Goal: Task Accomplishment & Management: Use online tool/utility

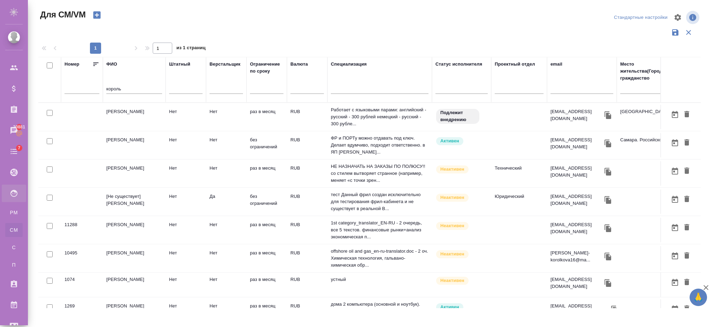
click at [168, 198] on td "Нет" at bounding box center [186, 201] width 40 height 24
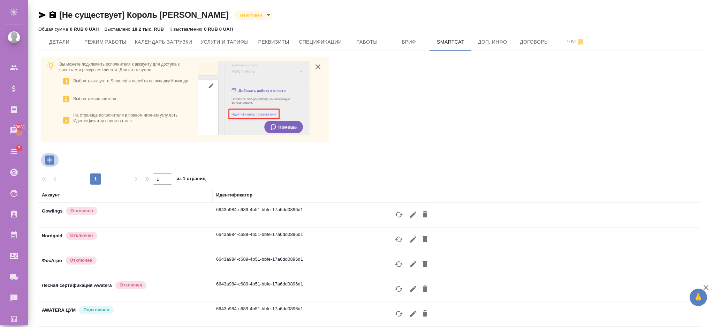
click at [55, 157] on icon "button" at bounding box center [50, 160] width 12 height 12
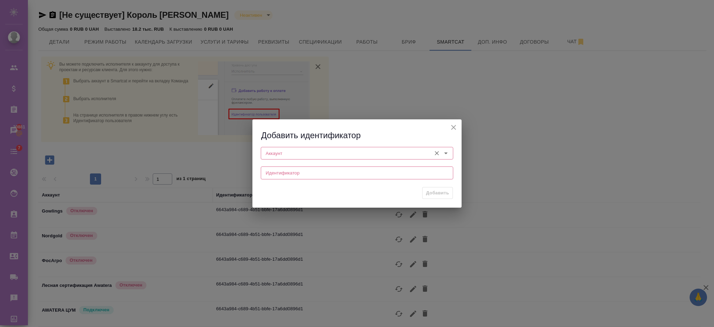
click at [274, 155] on input "Аккаунт" at bounding box center [345, 153] width 165 height 8
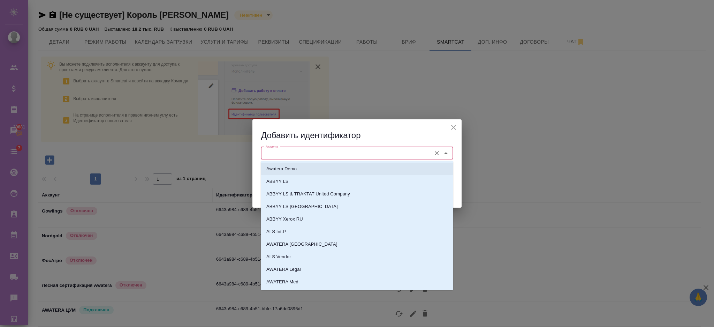
click at [281, 168] on p "Awatera Demo" at bounding box center [281, 168] width 30 height 7
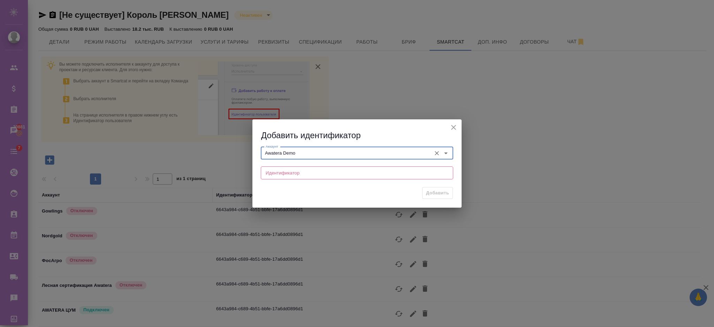
type input "Awatera Demo"
click at [273, 172] on input "text" at bounding box center [357, 172] width 192 height 13
paste input "badf4a59-7d2c-452c-bec6-ceddaa690d56"
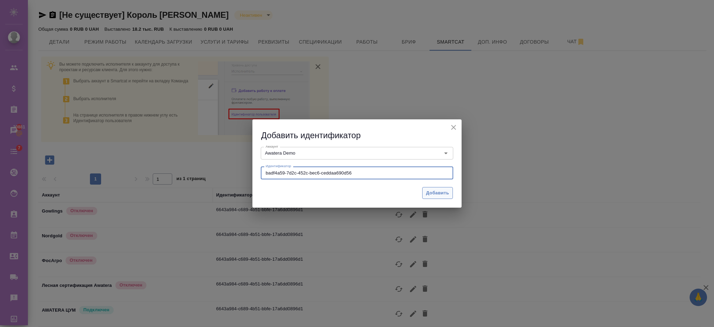
type input "badf4a59-7d2c-452c-bec6-ceddaa690d56"
click at [430, 195] on span "Добавить" at bounding box center [437, 193] width 23 height 8
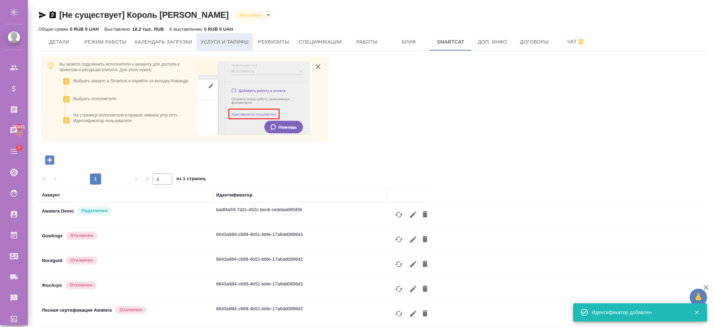
click at [243, 39] on span "Услуги и тарифы" at bounding box center [225, 42] width 48 height 9
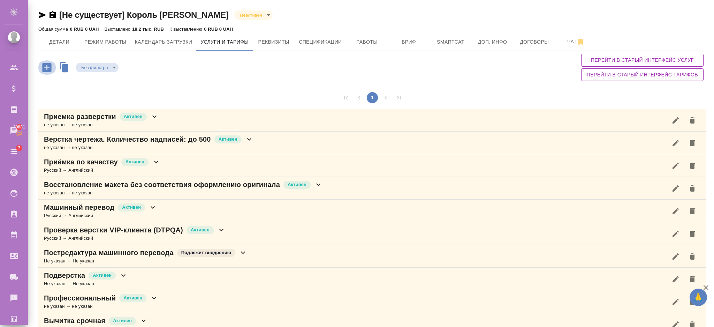
click at [48, 69] on icon "button" at bounding box center [46, 67] width 9 height 9
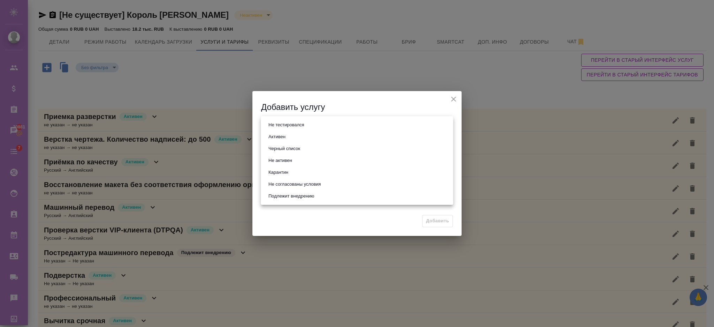
click at [273, 127] on body "🙏 .cls-1 fill:#fff; AWATERA Semenets Irina Клиенты Спецификации Заказы 30881 Ча…" at bounding box center [357, 191] width 714 height 383
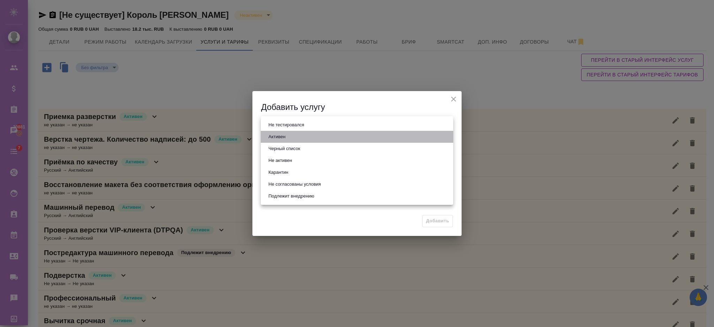
click at [278, 137] on button "Активен" at bounding box center [276, 137] width 21 height 8
type input "active"
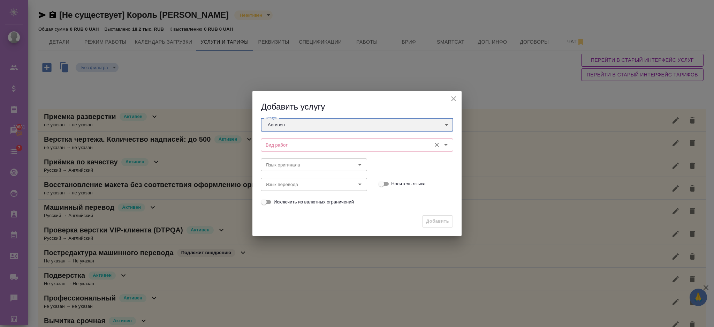
click at [280, 150] on div "Вид работ" at bounding box center [357, 144] width 192 height 13
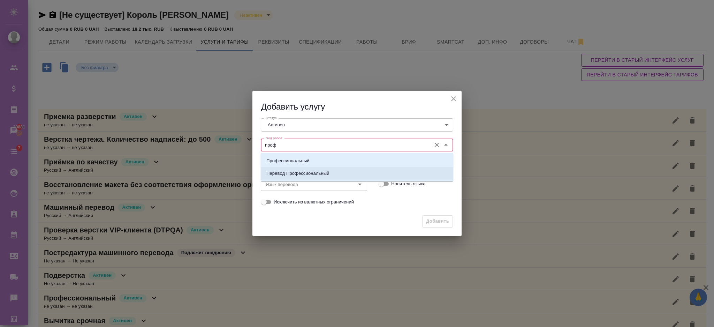
click at [300, 173] on p "Перевод Профессиональный" at bounding box center [297, 173] width 63 height 7
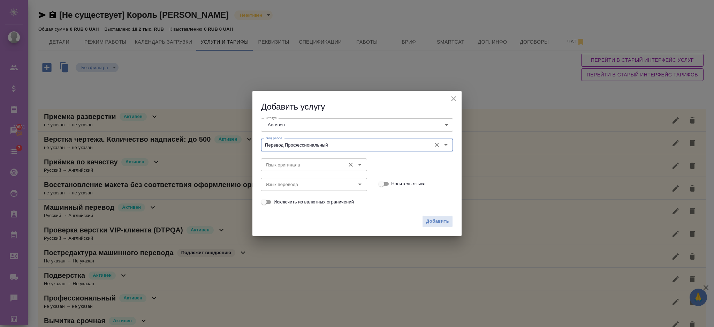
drag, startPoint x: 274, startPoint y: 156, endPoint x: 276, endPoint y: 161, distance: 5.8
click at [276, 161] on div "Язык оригинала Язык оригинала" at bounding box center [314, 164] width 106 height 17
type input "Перевод Профессиональный"
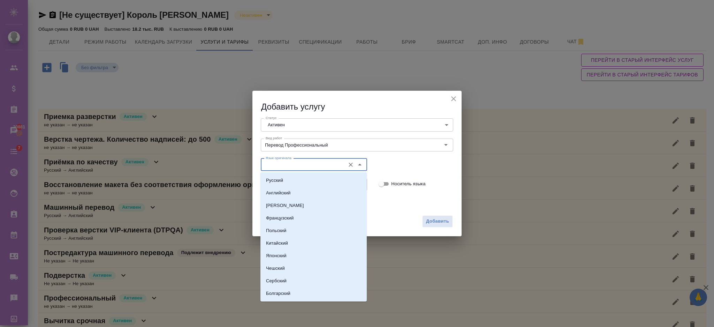
click at [276, 161] on input "Язык оригинала" at bounding box center [302, 164] width 79 height 8
click at [272, 181] on p "Русский" at bounding box center [274, 180] width 17 height 7
type input "Русский"
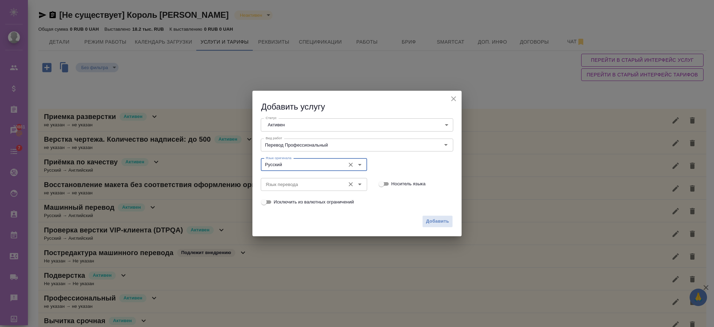
click at [270, 185] on input "Язык перевода" at bounding box center [302, 184] width 79 height 8
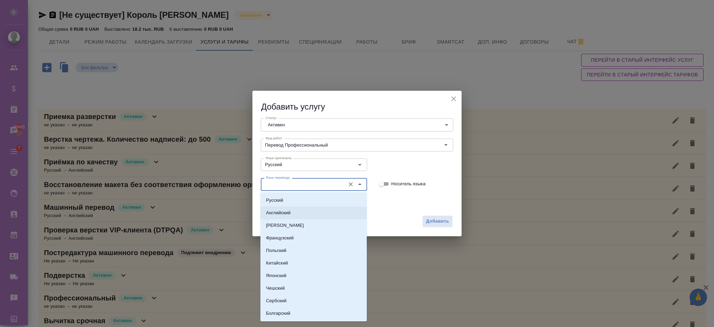
click at [282, 210] on p "Английский" at bounding box center [278, 212] width 24 height 7
type input "Английский"
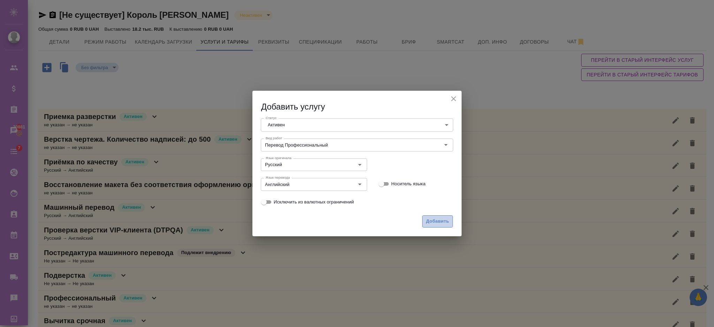
click at [427, 222] on span "Добавить" at bounding box center [437, 221] width 23 height 8
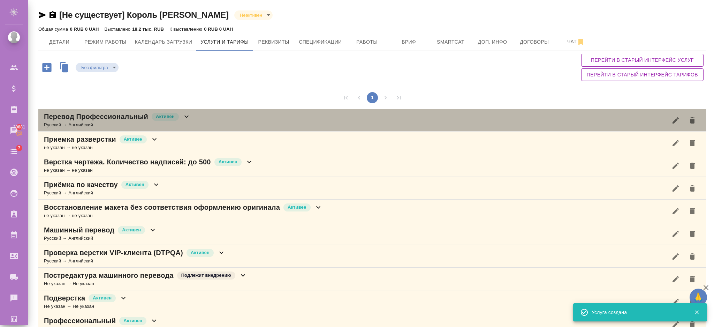
click at [183, 119] on icon at bounding box center [186, 116] width 8 height 8
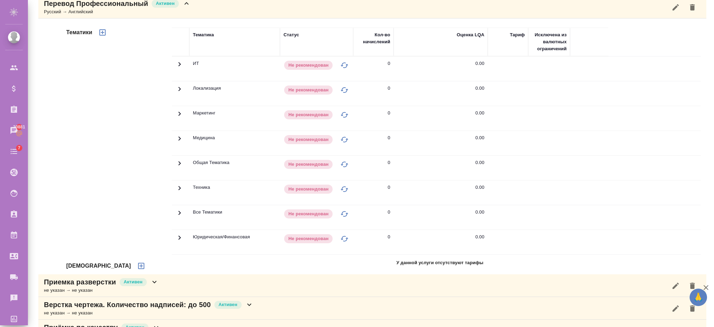
scroll to position [120, 0]
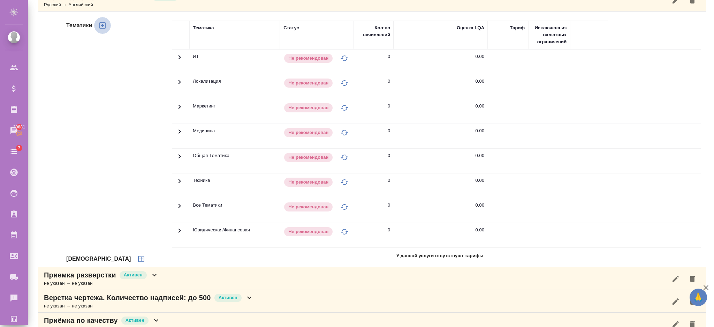
click at [104, 29] on icon "button" at bounding box center [102, 25] width 8 height 8
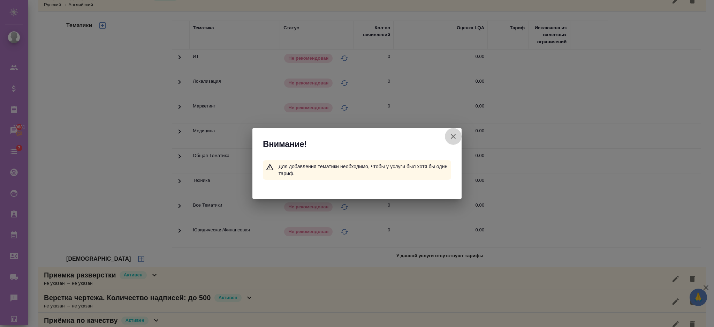
click at [453, 136] on icon "button" at bounding box center [453, 136] width 8 height 8
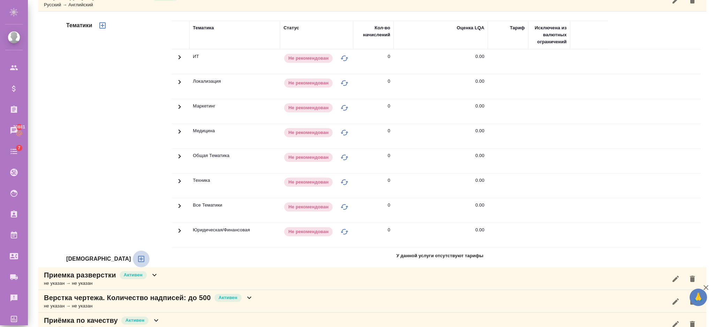
click at [138, 256] on icon "button" at bounding box center [141, 259] width 6 height 6
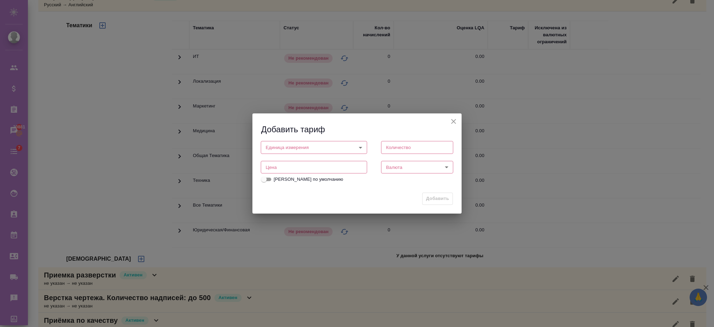
click at [297, 140] on div "Единица измерения ​ Единица измерения" at bounding box center [314, 146] width 120 height 31
click at [297, 147] on body "🙏 .cls-1 fill:#fff; AWATERA Semenets Irina Клиенты Спецификации Заказы 30881 Ча…" at bounding box center [357, 191] width 714 height 383
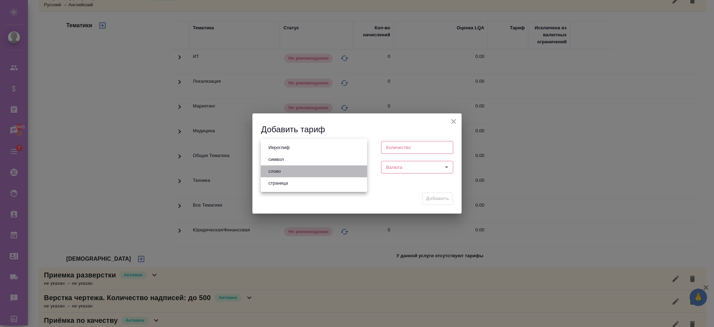
click at [289, 176] on li "слово" at bounding box center [314, 171] width 106 height 12
type input "5a8b1489cc6b4906c91bfd90"
type input "1"
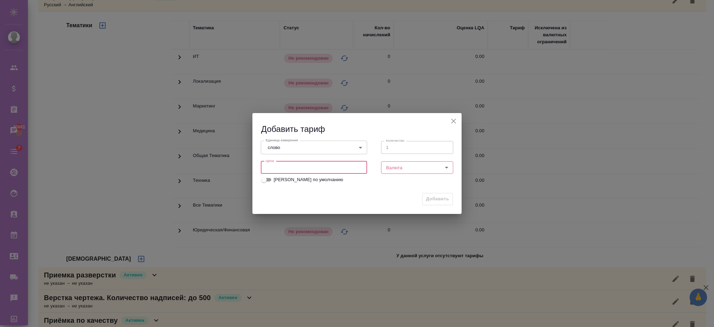
click at [347, 161] on input "number" at bounding box center [314, 167] width 106 height 13
type input "1"
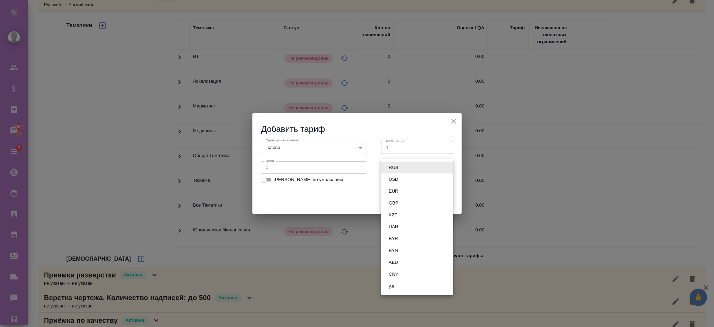
click at [391, 171] on body "🙏 .cls-1 fill:#fff; AWATERA Semenets Irina Клиенты Спецификации Заказы 30881 Ча…" at bounding box center [357, 191] width 714 height 383
click at [392, 168] on button "RUB" at bounding box center [394, 168] width 14 height 8
type input "RUB"
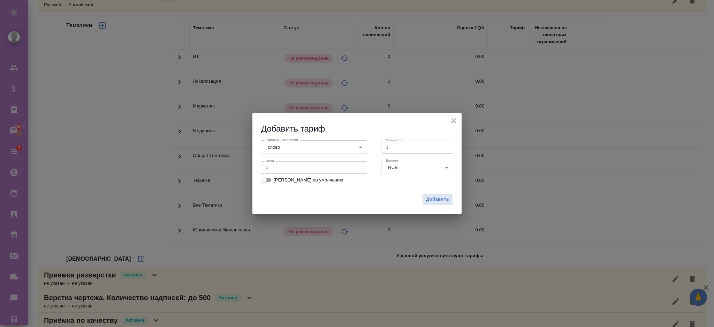
click at [274, 183] on label "Тариф по умолчанию" at bounding box center [301, 180] width 83 height 8
click at [274, 183] on input "Тариф по умолчанию" at bounding box center [263, 180] width 25 height 8
checkbox input "true"
click at [432, 202] on span "Добавить" at bounding box center [437, 199] width 23 height 8
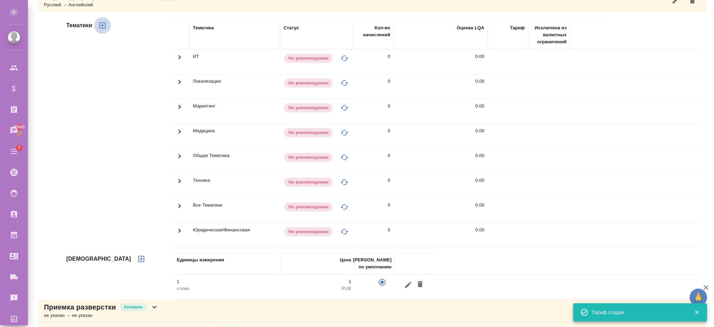
click at [104, 28] on icon "button" at bounding box center [102, 25] width 8 height 8
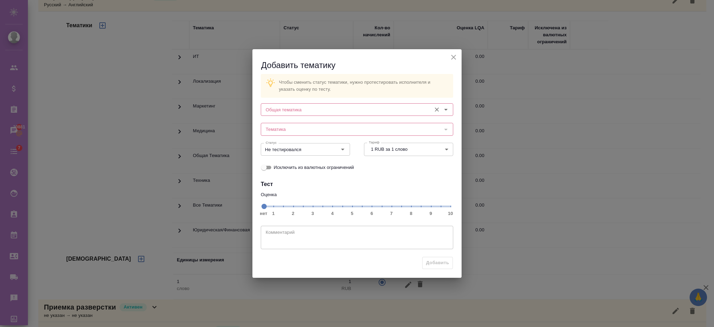
click at [296, 114] on div "Общая тематика" at bounding box center [357, 109] width 192 height 13
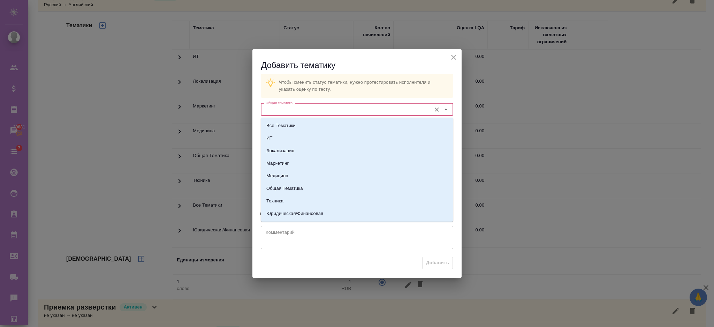
click at [285, 110] on input "Общая тематика" at bounding box center [345, 109] width 165 height 8
click at [280, 121] on li "Все Тематики" at bounding box center [357, 125] width 192 height 13
type input "Все Тематики"
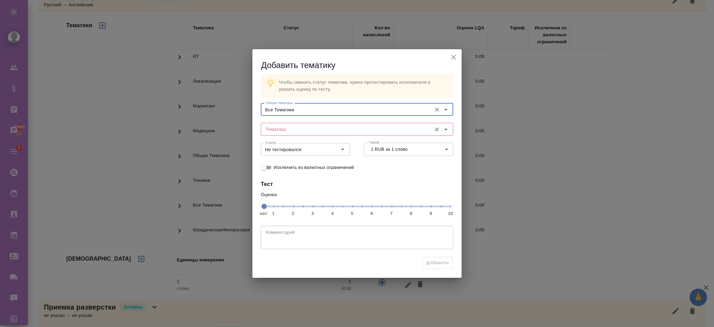
click at [273, 134] on div "Тематика" at bounding box center [357, 129] width 192 height 13
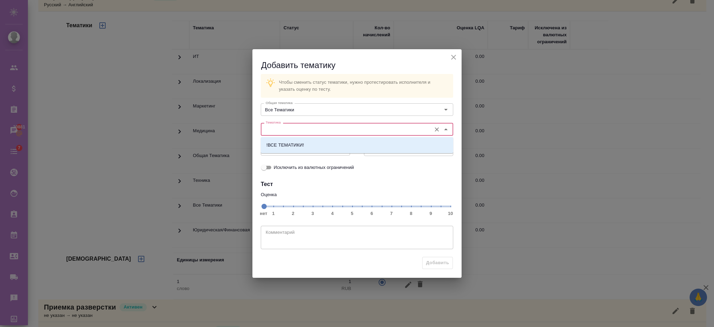
click at [276, 128] on input "Тематика" at bounding box center [345, 129] width 165 height 8
click at [277, 141] on li "!ВСЕ ТЕМАТИКИ!" at bounding box center [357, 145] width 192 height 13
type input "!ВСЕ ТЕМАТИКИ!"
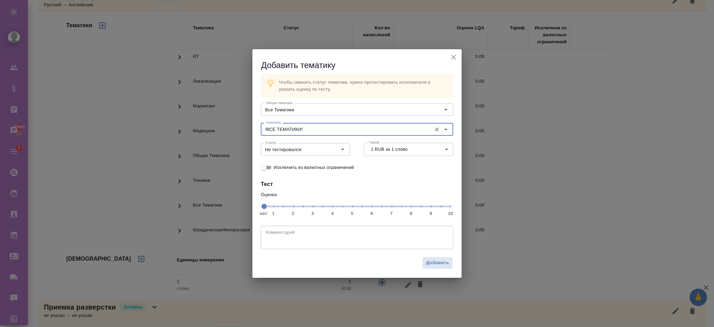
click at [377, 207] on span "нет 1 2 3 4 5 6 7 8 9 10" at bounding box center [357, 206] width 187 height 10
click at [314, 146] on input "Не тестировался" at bounding box center [294, 149] width 62 height 8
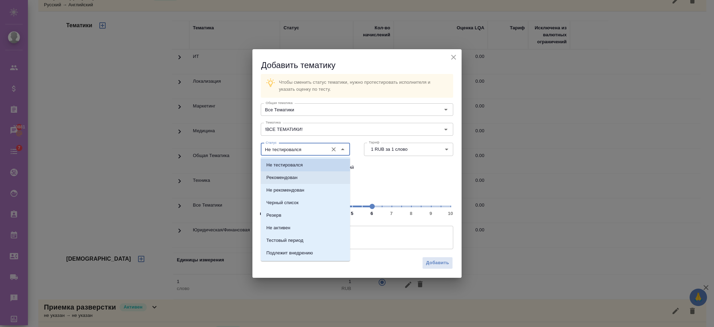
click at [301, 180] on li "Рекомендован" at bounding box center [305, 177] width 89 height 13
type input "Рекомендован"
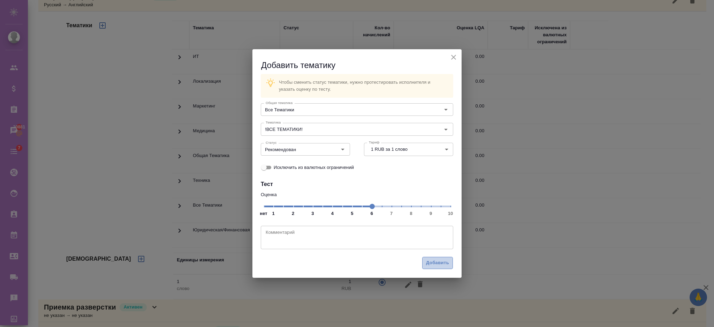
click at [425, 263] on button "Добавить" at bounding box center [437, 263] width 31 height 12
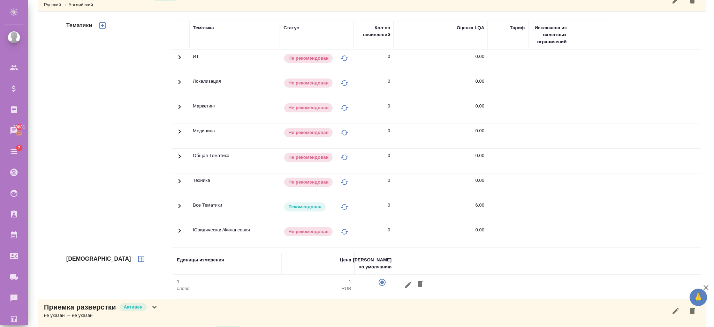
scroll to position [0, 0]
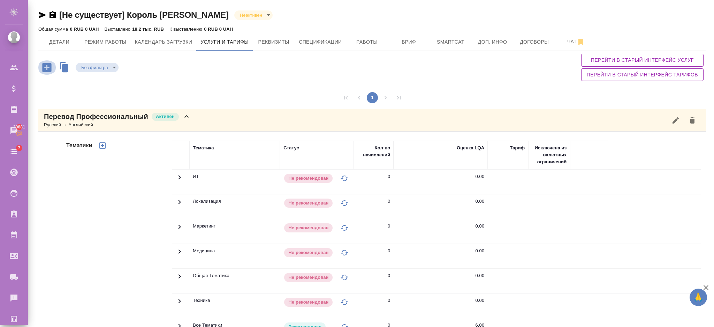
click at [52, 66] on icon "button" at bounding box center [47, 67] width 12 height 12
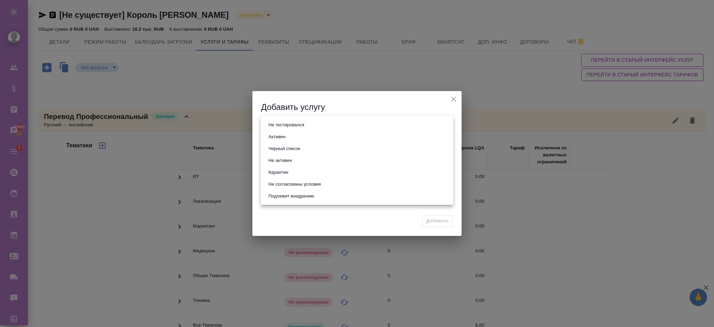
click at [286, 129] on body "🙏 .cls-1 fill:#fff; AWATERA Semenets Irina Клиенты Спецификации Заказы 30881 Ча…" at bounding box center [357, 191] width 714 height 383
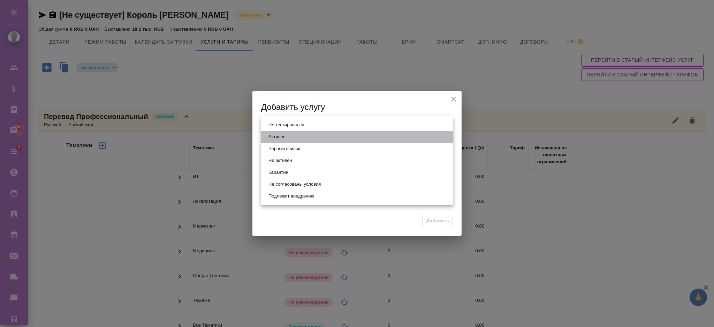
click at [279, 137] on button "Активен" at bounding box center [276, 137] width 21 height 8
type input "active"
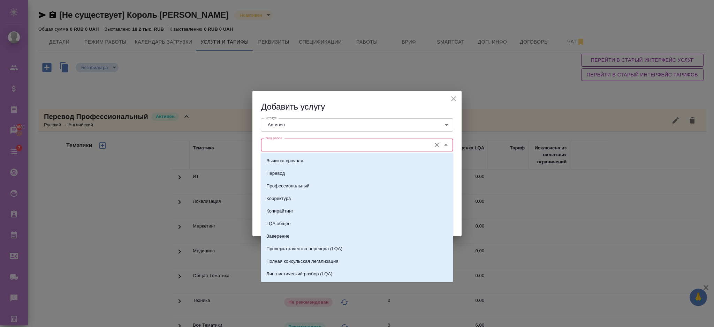
click at [278, 147] on input "Вид работ" at bounding box center [345, 145] width 165 height 8
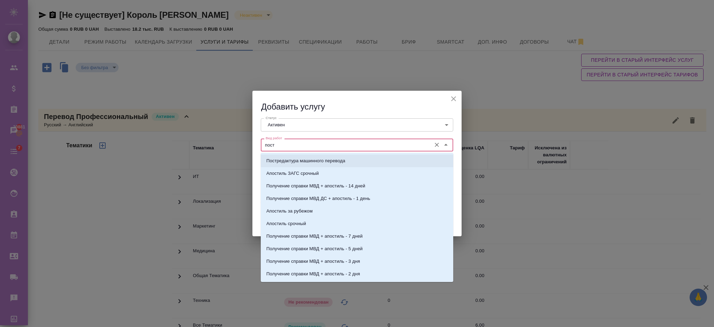
click at [279, 163] on p "Постредактура машинного перевода" at bounding box center [305, 160] width 79 height 7
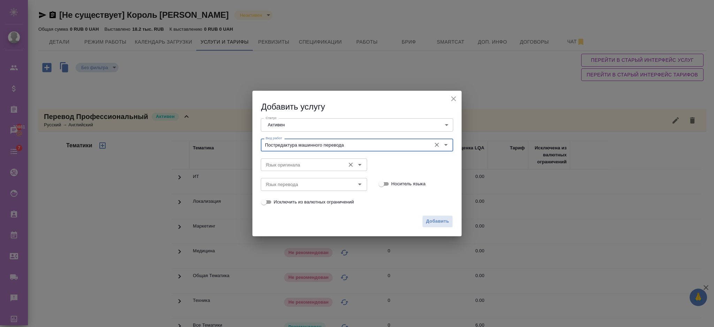
type input "Постредактура машинного перевода"
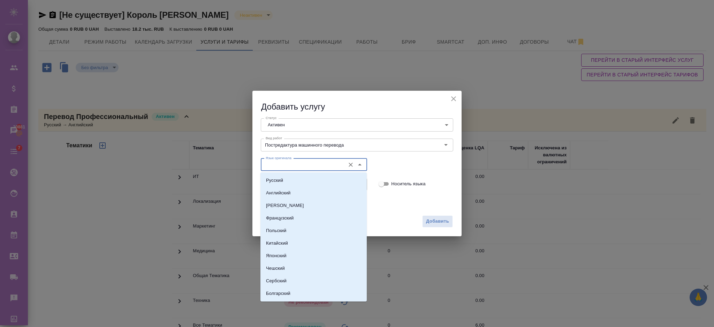
click at [282, 167] on input "Язык оригинала" at bounding box center [302, 164] width 79 height 8
click at [282, 178] on p "Русский" at bounding box center [274, 180] width 17 height 7
type input "Русский"
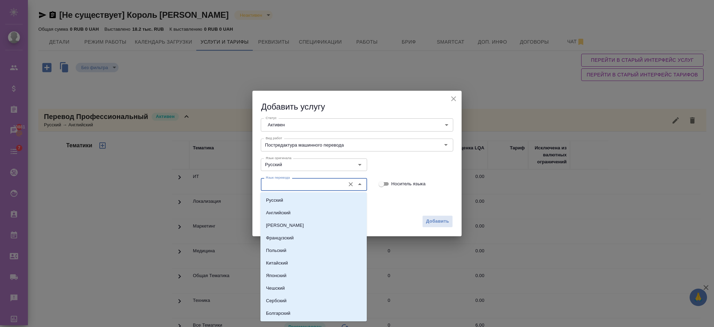
click at [281, 188] on input "Язык перевода" at bounding box center [302, 184] width 79 height 8
click at [278, 211] on p "Английский" at bounding box center [278, 212] width 24 height 7
type input "Английский"
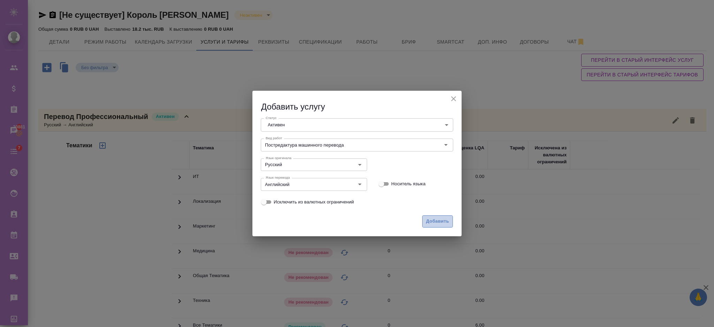
click at [436, 220] on span "Добавить" at bounding box center [437, 221] width 23 height 8
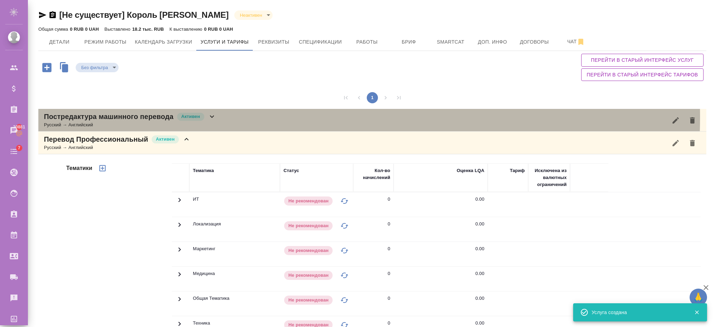
click at [215, 117] on icon at bounding box center [212, 116] width 8 height 8
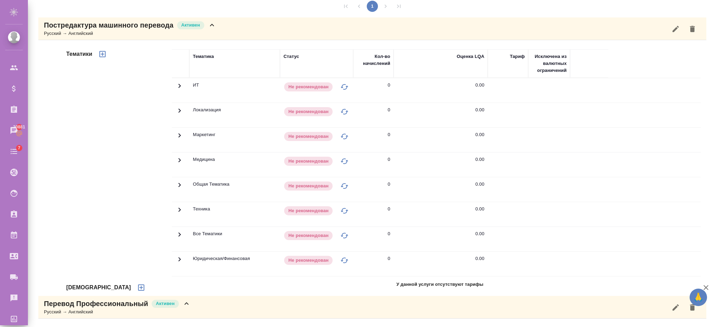
scroll to position [92, 0]
click at [138, 286] on icon "button" at bounding box center [141, 286] width 6 height 6
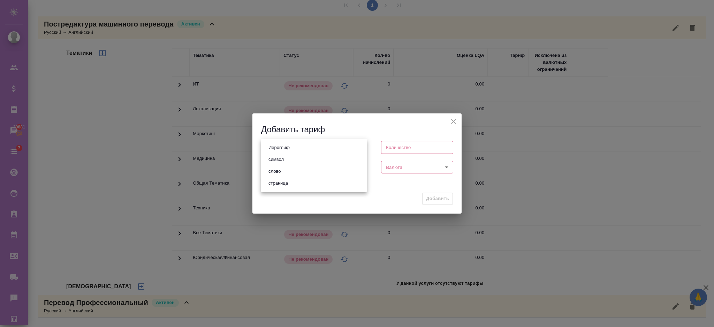
click at [268, 149] on body "🙏 .cls-1 fill:#fff; AWATERA Semenets Irina Клиенты Спецификации Заказы 30881 Ча…" at bounding box center [357, 191] width 714 height 383
click at [269, 173] on button "слово" at bounding box center [274, 171] width 16 height 8
type input "5a8b1489cc6b4906c91bfd90"
type input "1"
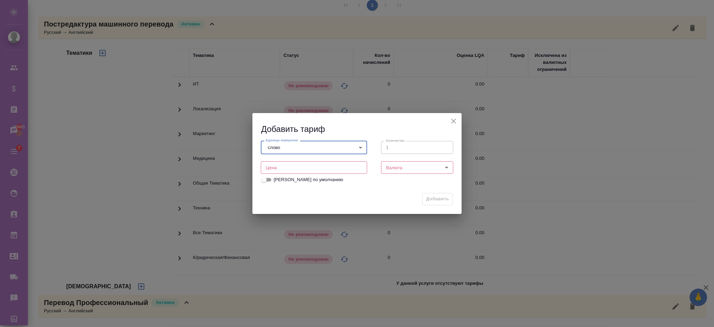
click at [341, 172] on input "number" at bounding box center [314, 167] width 106 height 13
type input "8"
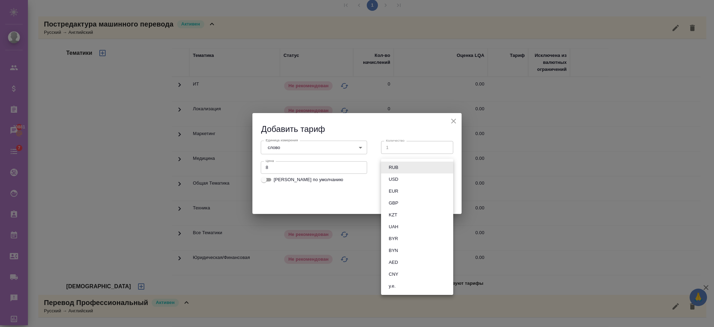
click at [398, 165] on body "🙏 .cls-1 fill:#fff; AWATERA Semenets Irina Клиенты Спецификации Заказы 30881 Ча…" at bounding box center [357, 191] width 714 height 383
click at [397, 166] on button "RUB" at bounding box center [394, 168] width 14 height 8
type input "RUB"
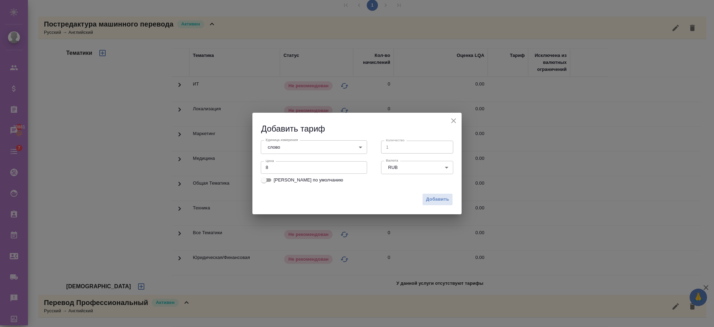
click at [280, 180] on span "Тариф по умолчанию" at bounding box center [308, 179] width 69 height 7
click at [277, 180] on input "Тариф по умолчанию" at bounding box center [263, 180] width 25 height 8
checkbox input "true"
click at [431, 198] on span "Добавить" at bounding box center [437, 199] width 23 height 8
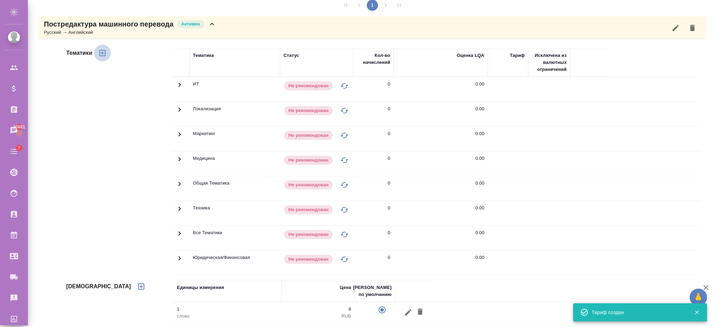
click at [104, 56] on icon "button" at bounding box center [102, 53] width 8 height 8
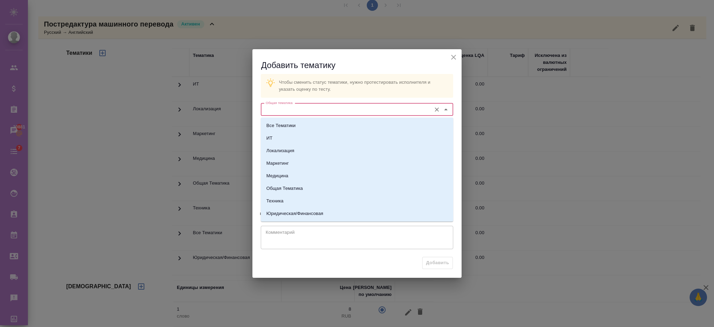
click at [301, 106] on input "Общая тематика" at bounding box center [345, 109] width 165 height 8
click at [293, 124] on p "Все Тематики" at bounding box center [280, 125] width 29 height 7
type input "Все Тематики"
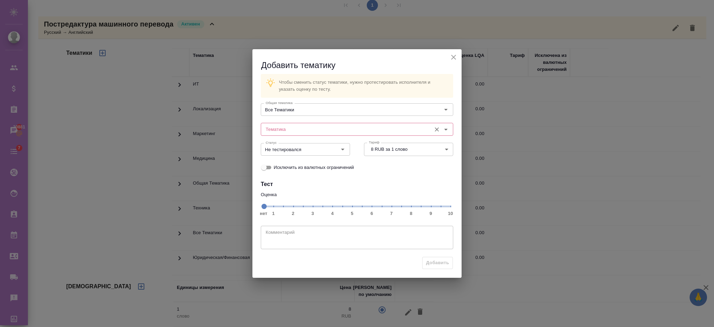
drag, startPoint x: 283, startPoint y: 137, endPoint x: 291, endPoint y: 125, distance: 14.6
click at [291, 125] on div "Общая тематика Все Тематики Общая тематика Тематика Тематика Статус Не тестиров…" at bounding box center [356, 137] width 195 height 77
click at [290, 127] on input "Тематика" at bounding box center [345, 129] width 165 height 8
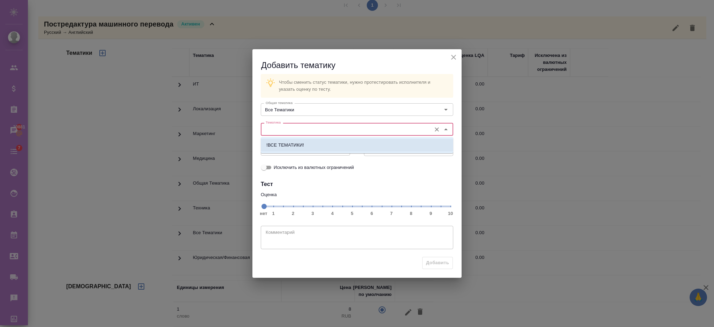
click at [287, 143] on p "!ВСЕ ТЕМАТИКИ!" at bounding box center [285, 145] width 38 height 7
type input "!ВСЕ ТЕМАТИКИ!"
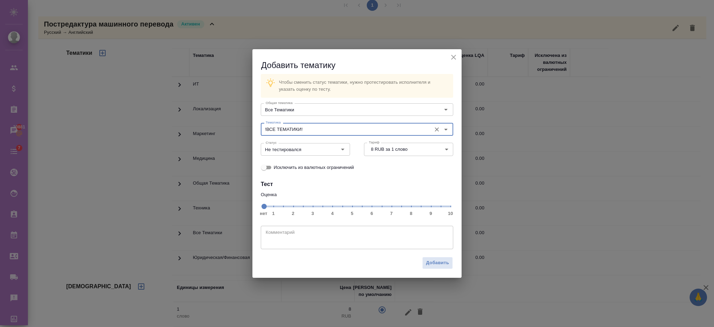
click at [391, 209] on span "нет 1 2 3 4 5 6 7 8 9 10" at bounding box center [357, 206] width 187 height 10
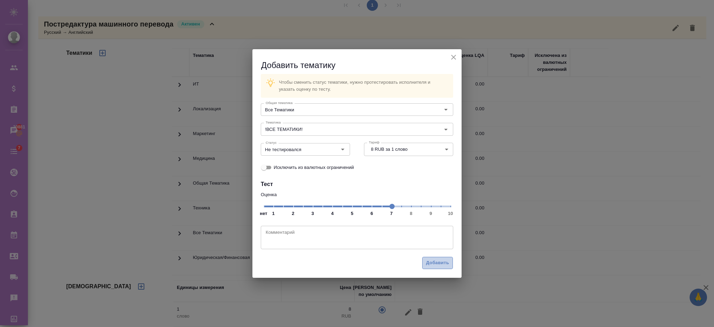
click at [427, 265] on span "Добавить" at bounding box center [437, 263] width 23 height 8
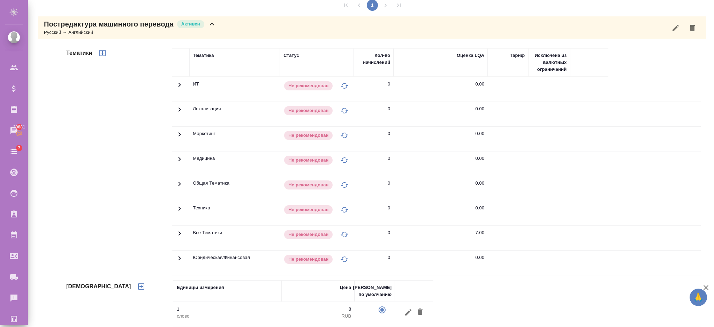
click at [176, 232] on icon at bounding box center [179, 233] width 8 height 8
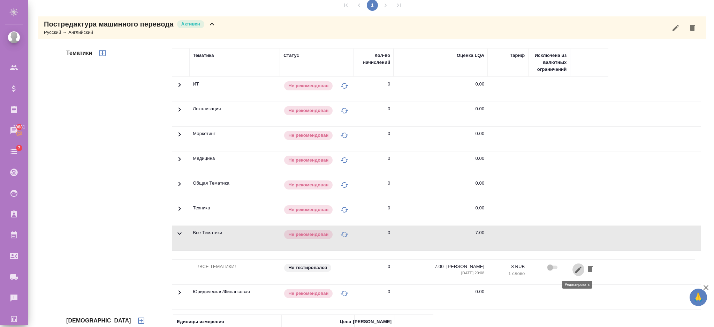
click at [579, 268] on icon "button" at bounding box center [578, 269] width 8 height 8
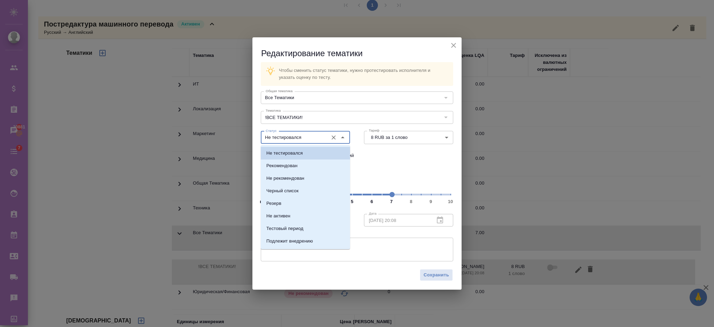
click at [282, 141] on input "Не тестировался" at bounding box center [294, 137] width 62 height 8
click at [275, 163] on p "Рекомендован" at bounding box center [281, 165] width 31 height 7
type input "Рекомендован"
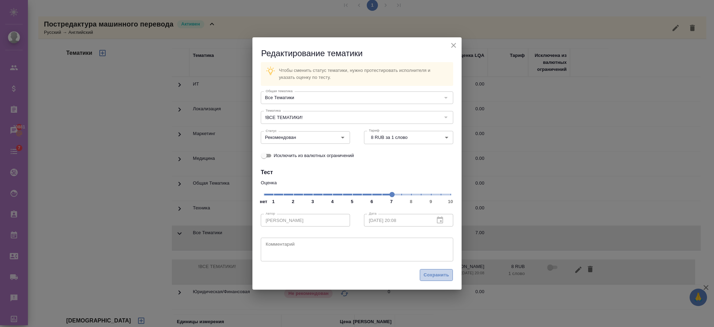
click at [428, 277] on span "Сохранить" at bounding box center [436, 275] width 25 height 8
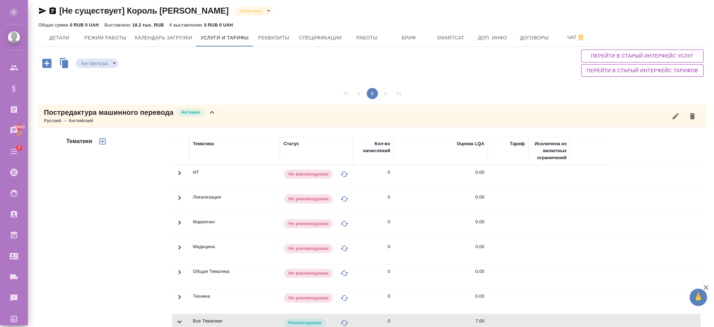
scroll to position [0, 0]
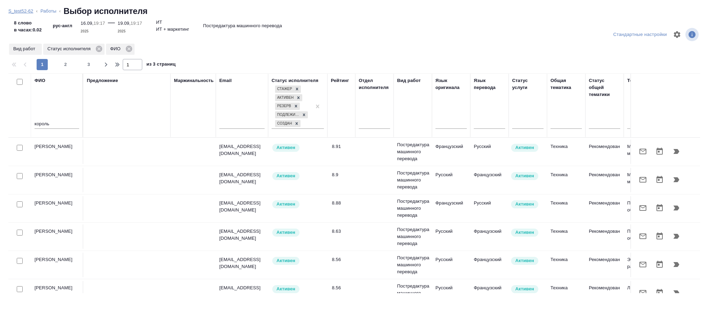
click at [29, 10] on link "S_test52-62" at bounding box center [20, 10] width 25 height 5
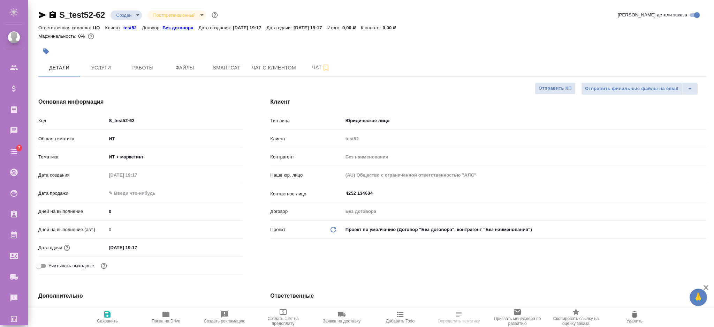
select select "RU"
click at [151, 68] on span "Работы" at bounding box center [142, 67] width 33 height 9
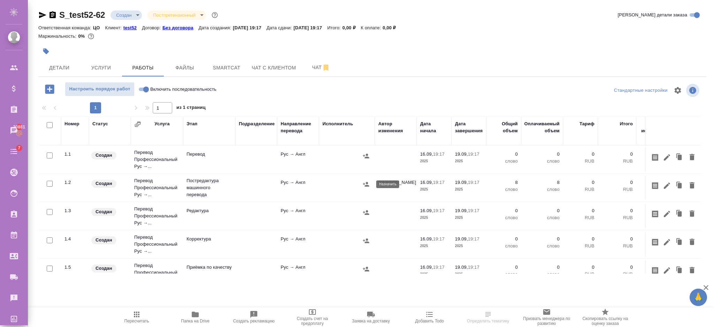
click at [368, 187] on icon "button" at bounding box center [366, 184] width 7 height 7
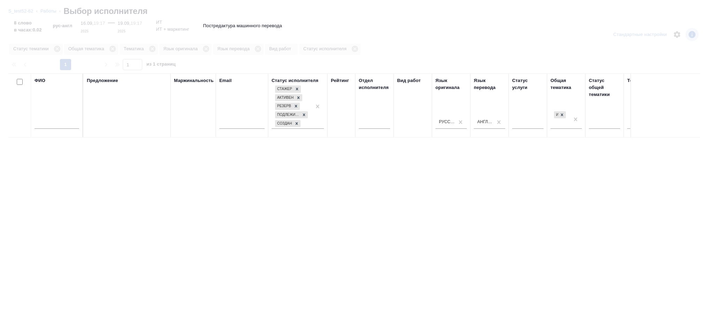
click at [53, 125] on input "text" at bounding box center [57, 124] width 45 height 9
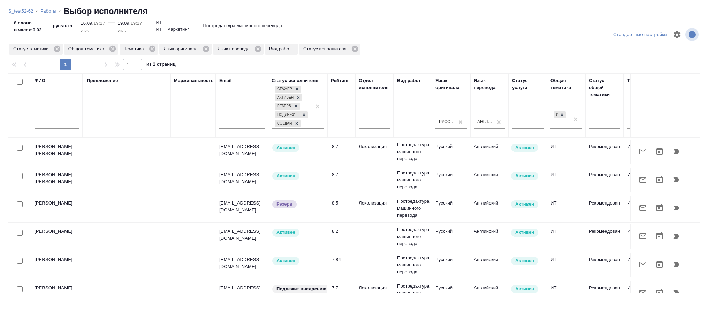
click at [44, 9] on link "Работы" at bounding box center [48, 10] width 16 height 5
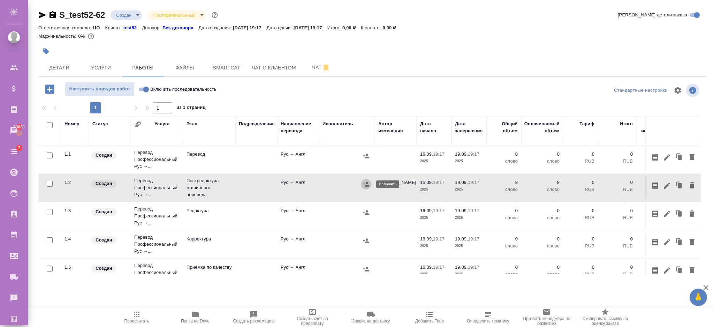
click at [365, 187] on icon "button" at bounding box center [366, 184] width 7 height 7
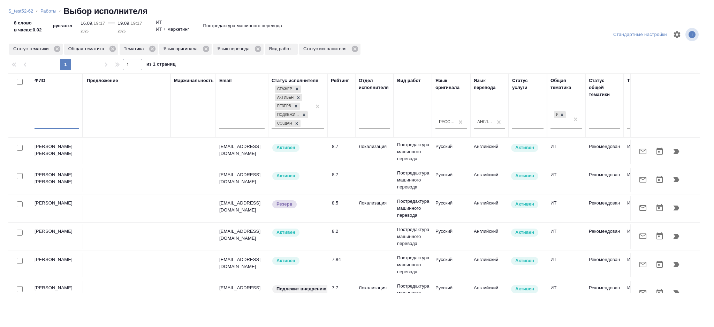
click at [67, 123] on input "text" at bounding box center [57, 124] width 45 height 9
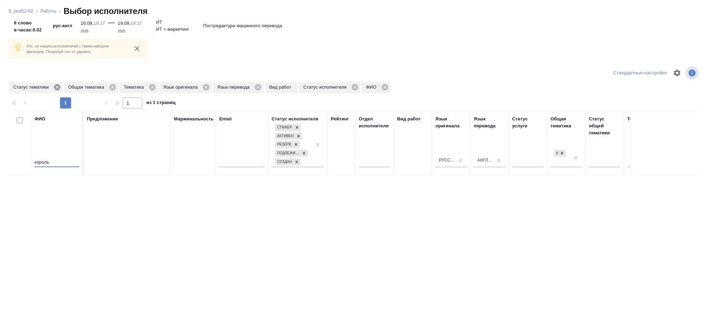
type input "король"
click at [60, 86] on icon at bounding box center [57, 87] width 8 height 8
click at [60, 86] on icon at bounding box center [58, 87] width 8 height 8
click at [40, 89] on icon at bounding box center [42, 87] width 6 height 6
click at [51, 87] on span "Язык оригинала" at bounding box center [31, 87] width 45 height 7
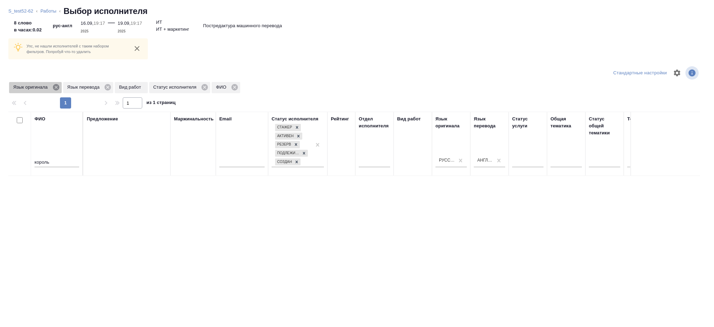
click at [54, 87] on icon at bounding box center [56, 87] width 6 height 6
click at [54, 87] on icon at bounding box center [54, 87] width 8 height 8
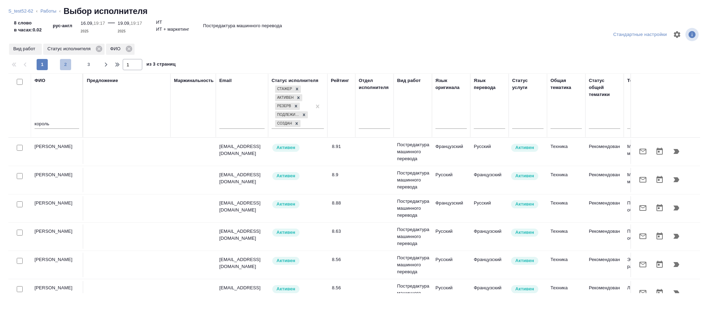
click at [65, 61] on span "2" at bounding box center [65, 64] width 11 height 7
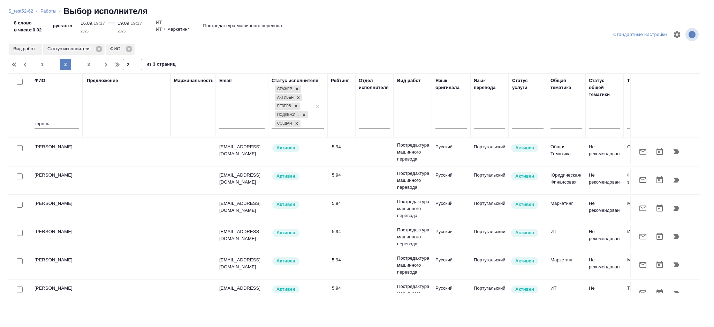
scroll to position [578, 0]
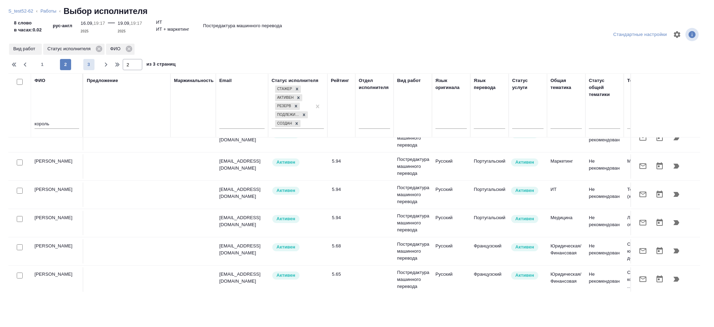
drag, startPoint x: 95, startPoint y: 68, endPoint x: 90, endPoint y: 65, distance: 6.6
click at [90, 65] on div "1 2 3" at bounding box center [66, 64] width 70 height 11
click at [90, 65] on span "3" at bounding box center [88, 64] width 11 height 7
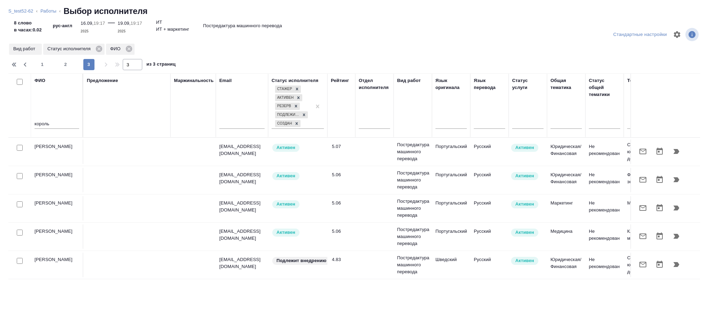
scroll to position [0, 0]
click at [41, 61] on span "1" at bounding box center [42, 64] width 11 height 7
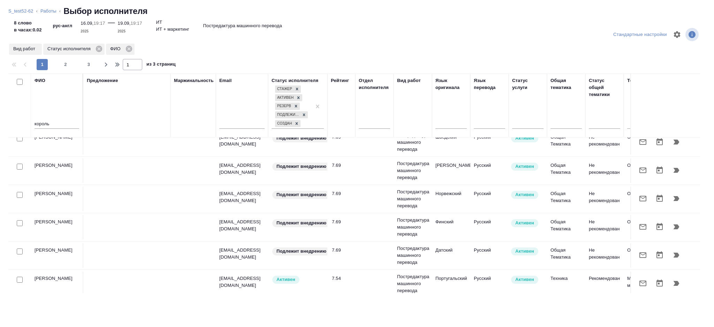
scroll to position [559, 0]
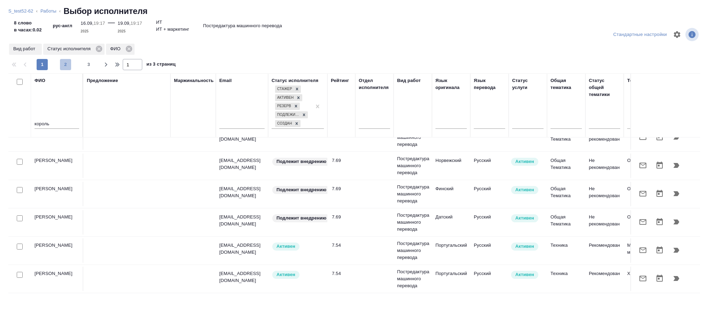
click at [62, 65] on span "2" at bounding box center [65, 64] width 11 height 7
type input "2"
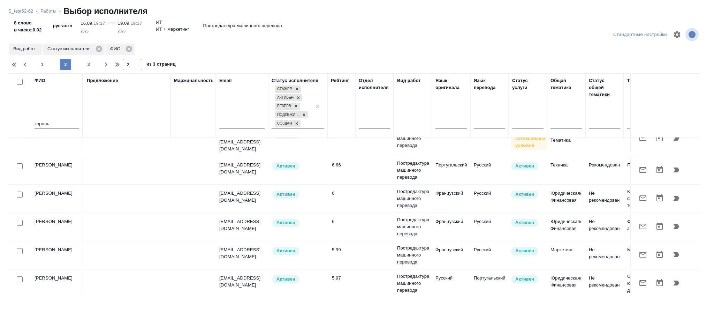
scroll to position [578, 0]
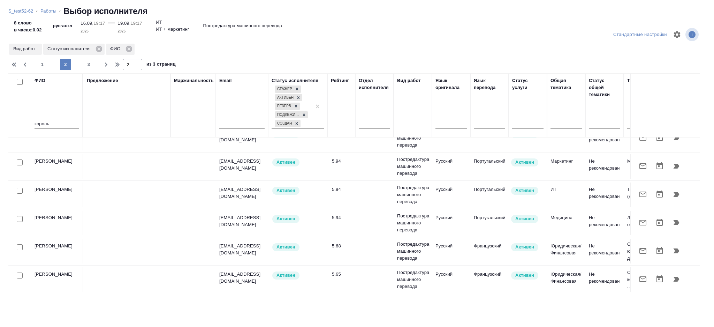
click at [22, 9] on link "S_test52-62" at bounding box center [20, 10] width 25 height 5
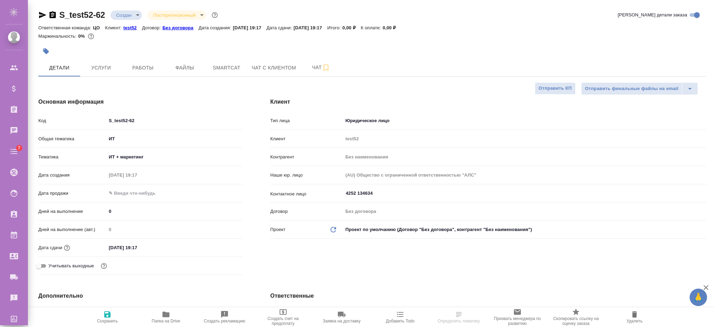
select select "RU"
click at [204, 64] on button "Файлы" at bounding box center [185, 67] width 42 height 17
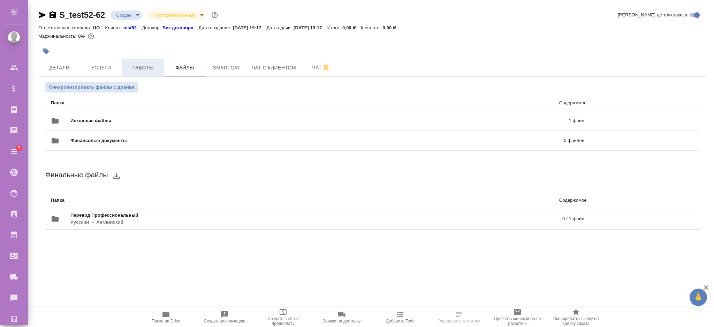
click at [154, 74] on button "Работы" at bounding box center [143, 67] width 42 height 17
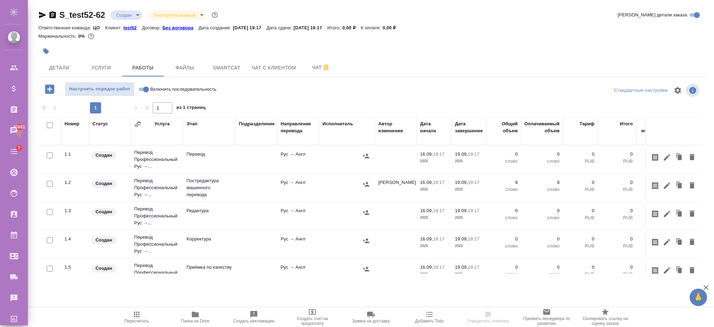
click at [371, 189] on td at bounding box center [347, 187] width 56 height 24
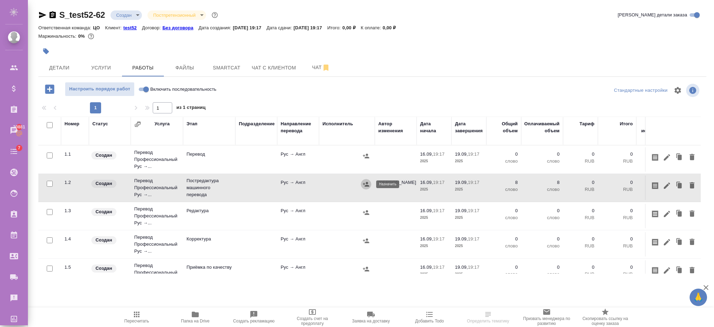
click at [365, 184] on icon "button" at bounding box center [366, 184] width 7 height 7
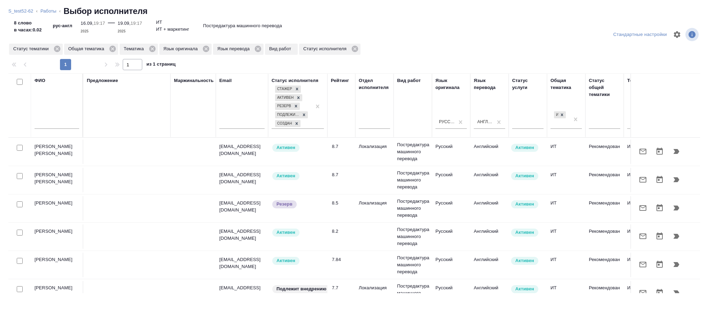
click at [45, 138] on tr "[PERSON_NAME] [PERSON_NAME] [PERSON_NAME][EMAIL_ADDRESS][DOMAIN_NAME] Активен 8…" at bounding box center [514, 152] width 1013 height 28
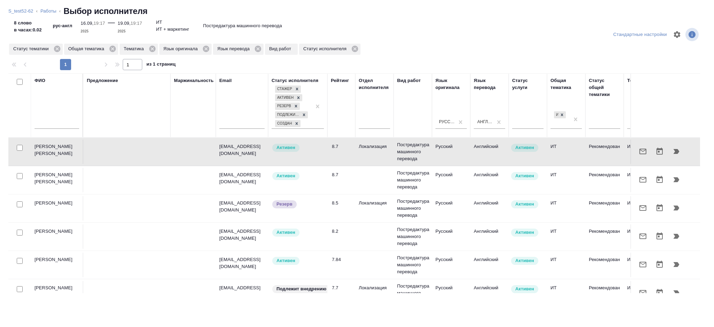
click at [45, 128] on input "text" at bounding box center [57, 124] width 45 height 9
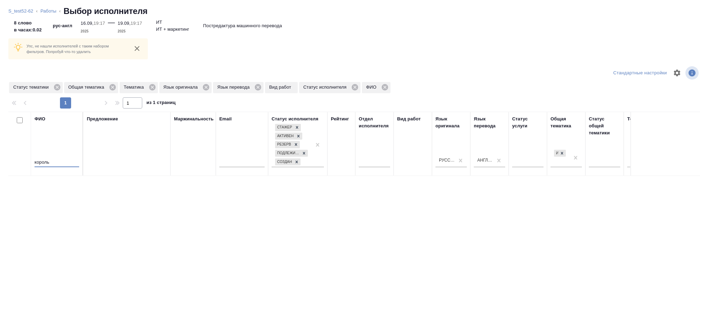
type input "король"
click at [61, 85] on div "Статус тематики" at bounding box center [36, 87] width 54 height 11
click at [58, 88] on icon at bounding box center [57, 87] width 8 height 8
click at [58, 88] on icon at bounding box center [58, 87] width 8 height 8
click at [40, 86] on icon at bounding box center [42, 87] width 6 height 6
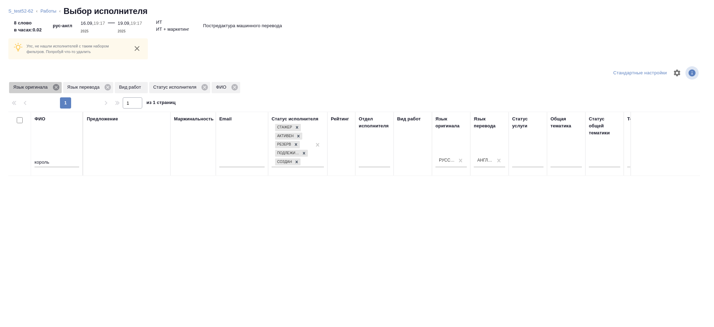
click at [53, 87] on icon at bounding box center [56, 87] width 6 height 6
click at [53, 87] on icon at bounding box center [54, 87] width 6 height 6
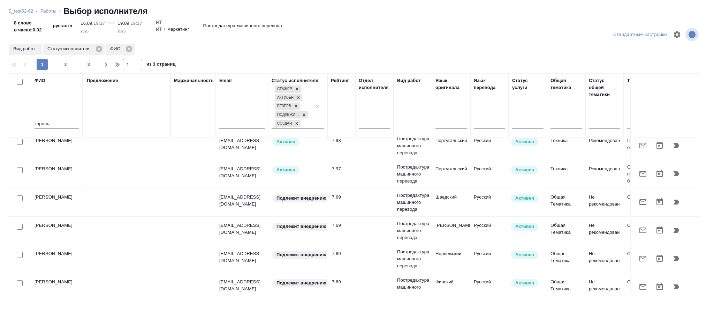
scroll to position [559, 0]
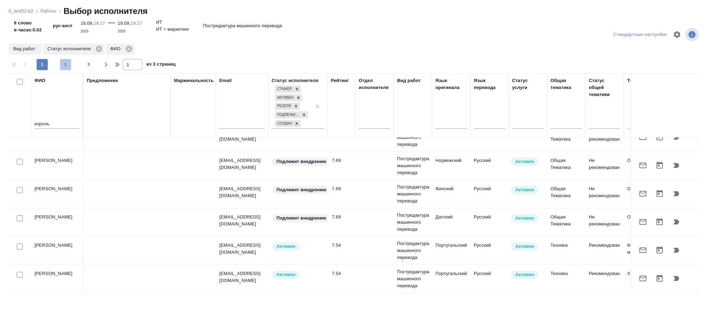
click at [65, 64] on span "2" at bounding box center [65, 64] width 11 height 7
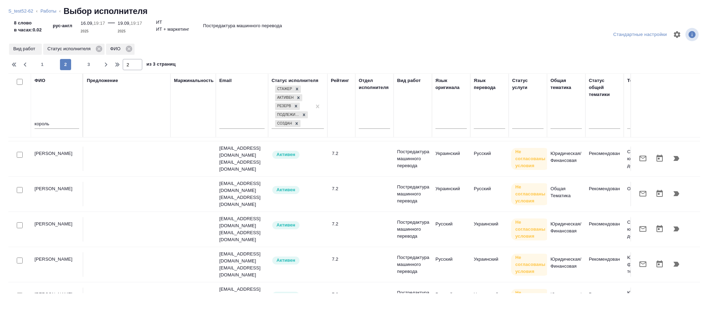
scroll to position [0, 0]
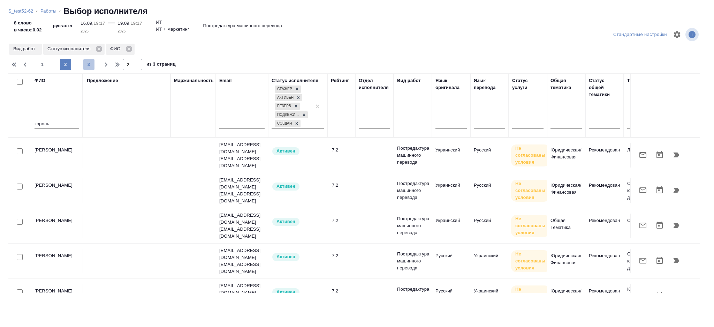
click at [92, 65] on span "3" at bounding box center [88, 64] width 11 height 7
type input "3"
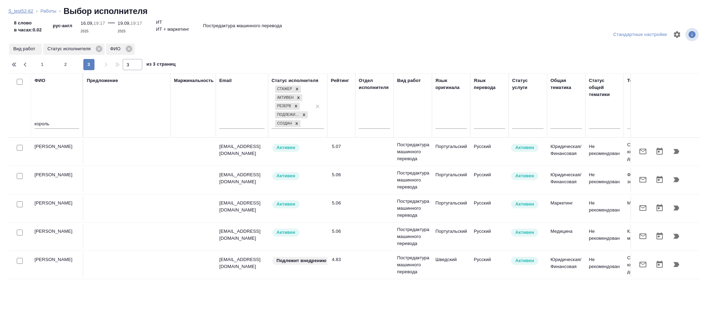
click at [16, 10] on link "S_test52-62" at bounding box center [20, 10] width 25 height 5
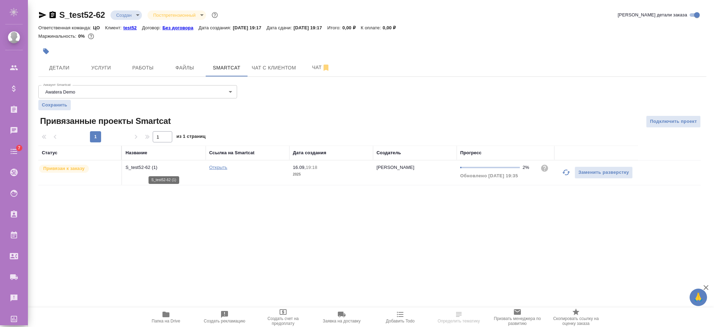
click at [136, 169] on p "S_test52-62 (1)" at bounding box center [164, 167] width 77 height 7
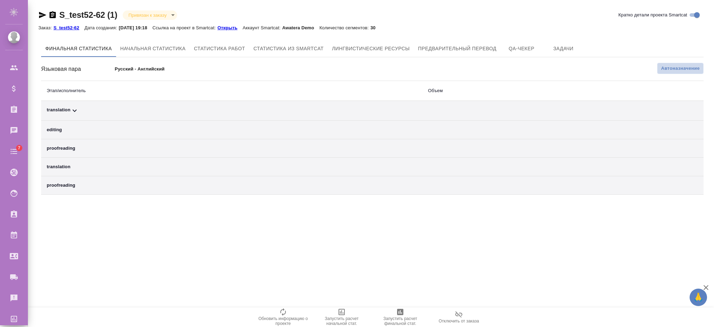
click at [665, 65] on span "Автоназначение" at bounding box center [680, 68] width 39 height 7
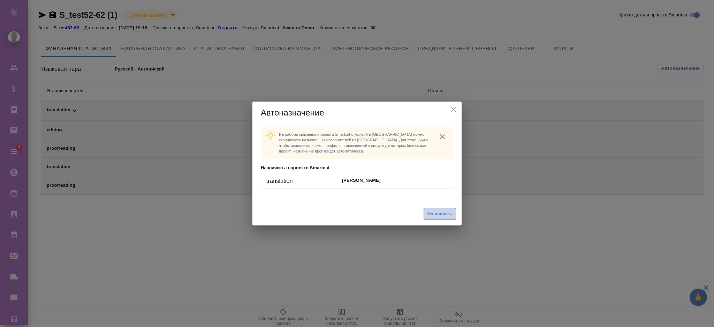
click at [433, 215] on span "Назначить" at bounding box center [440, 214] width 25 height 8
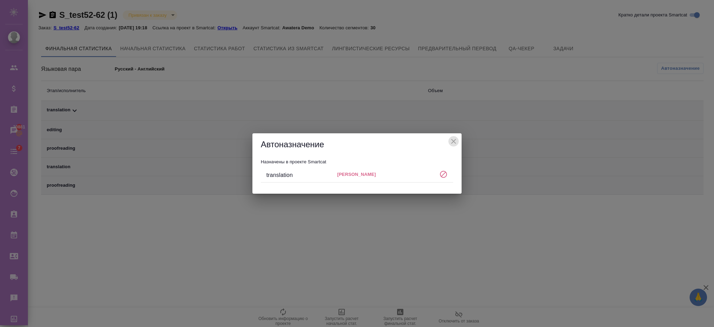
click at [454, 138] on icon "close" at bounding box center [453, 141] width 8 height 8
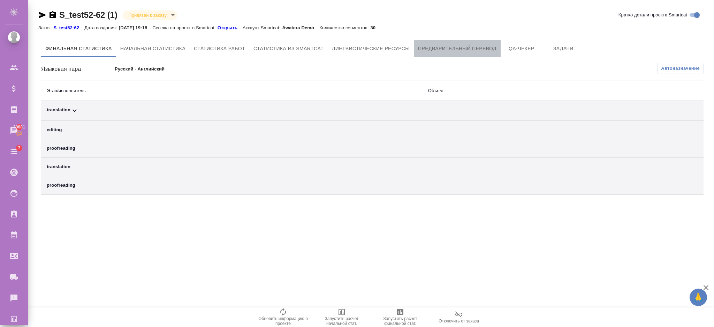
click at [419, 52] on span "Предварительный перевод" at bounding box center [457, 48] width 78 height 9
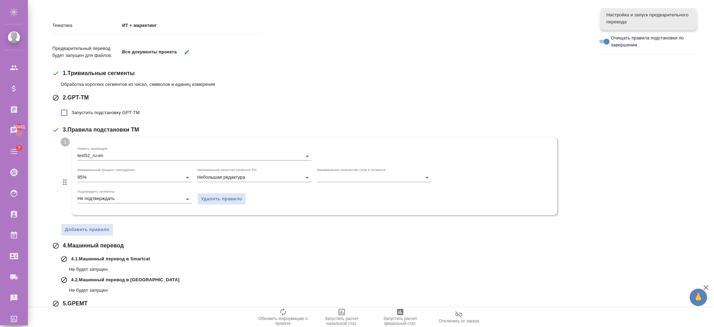
scroll to position [105, 0]
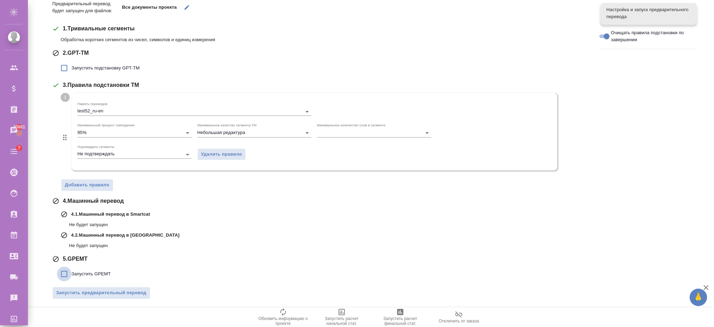
click at [64, 270] on input "Запустить GPEMT" at bounding box center [64, 273] width 15 height 15
checkbox input "true"
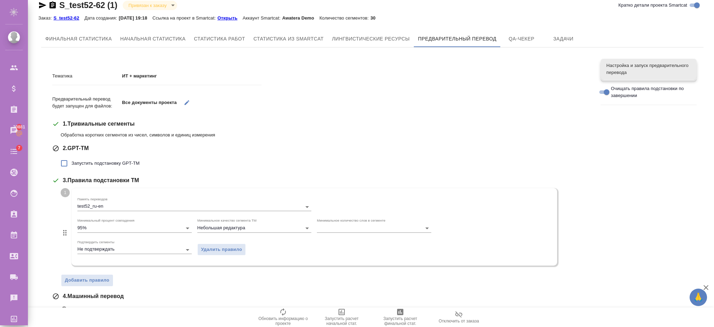
scroll to position [0, 0]
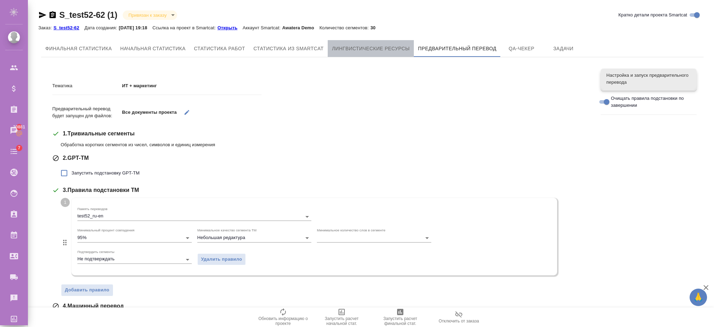
click at [378, 48] on span "Лингвистические ресурсы" at bounding box center [371, 48] width 78 height 9
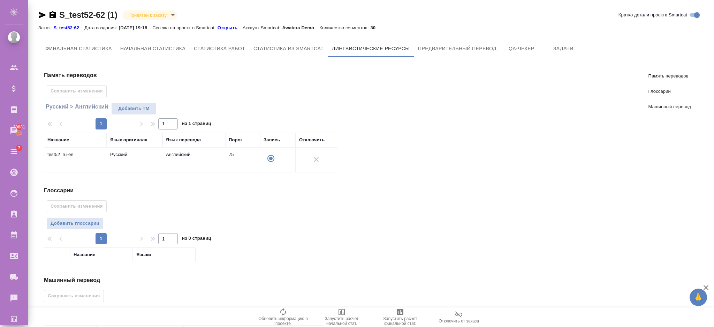
scroll to position [67, 0]
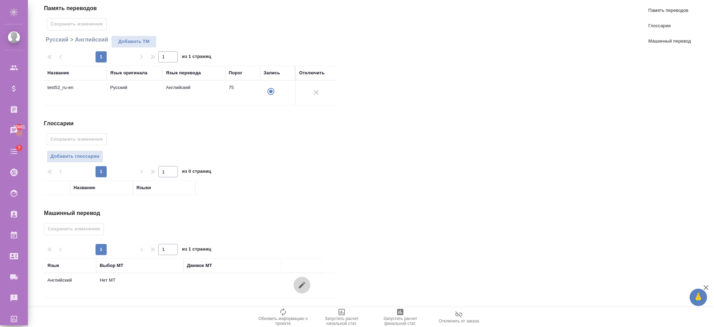
click at [302, 282] on icon "button" at bounding box center [302, 285] width 8 height 8
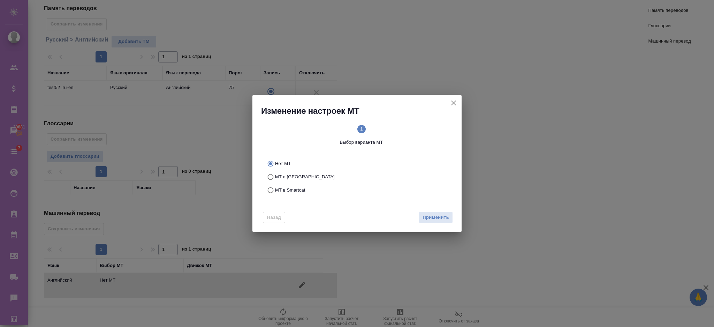
click at [294, 176] on span "МТ в Тере" at bounding box center [305, 176] width 60 height 7
click at [275, 176] on input "МТ в Тере" at bounding box center [269, 176] width 11 height 13
radio input "true"
click at [428, 219] on span "Применить" at bounding box center [436, 217] width 27 height 8
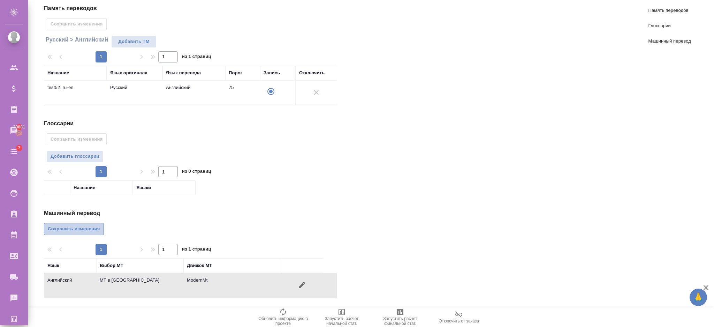
click at [83, 225] on span "Сохранить изменения" at bounding box center [74, 229] width 52 height 8
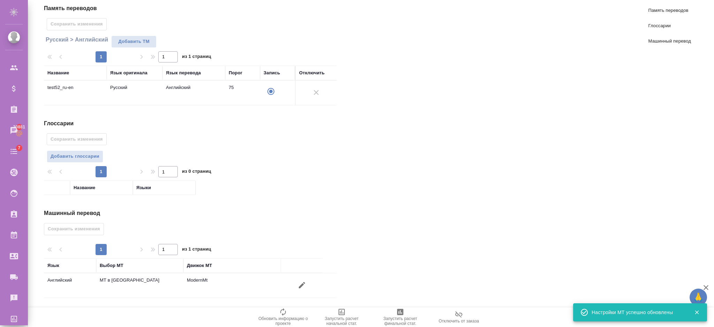
scroll to position [0, 0]
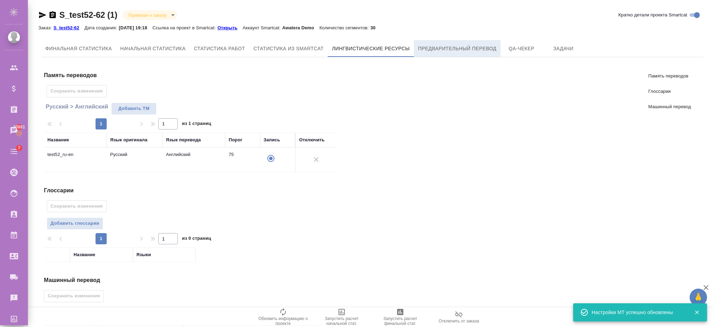
click at [432, 53] on button "Предварительный перевод" at bounding box center [457, 48] width 87 height 17
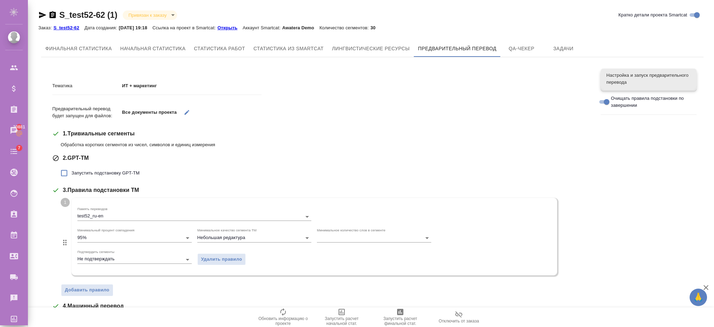
click at [63, 175] on input "Запустить подстановку GPT-TM" at bounding box center [64, 173] width 15 height 15
checkbox input "true"
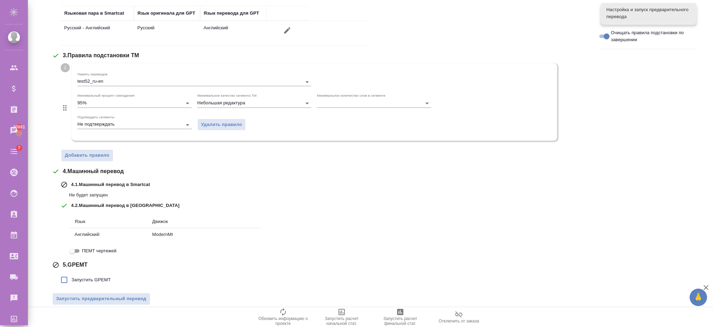
scroll to position [189, 0]
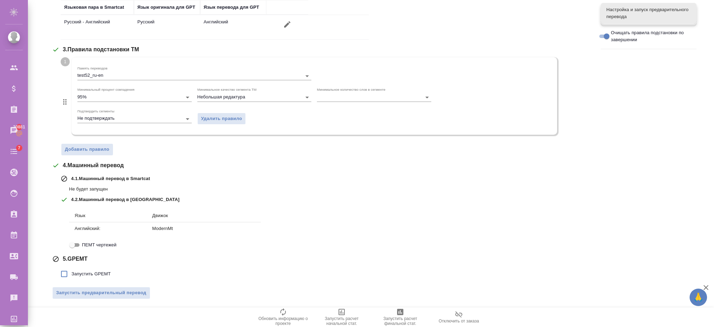
click at [86, 270] on span "Запустить GPEMT" at bounding box center [90, 273] width 39 height 7
click at [71, 270] on input "Запустить GPEMT" at bounding box center [64, 273] width 15 height 15
checkbox input "true"
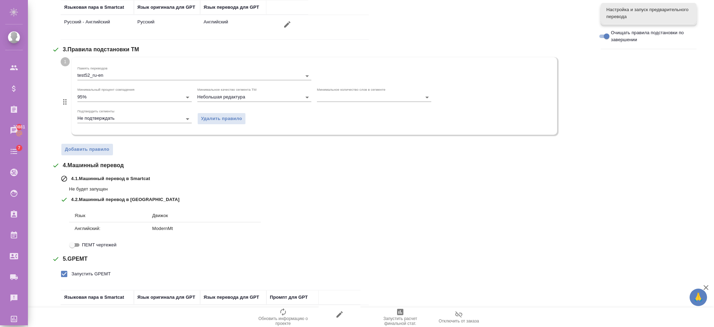
scroll to position [238, 0]
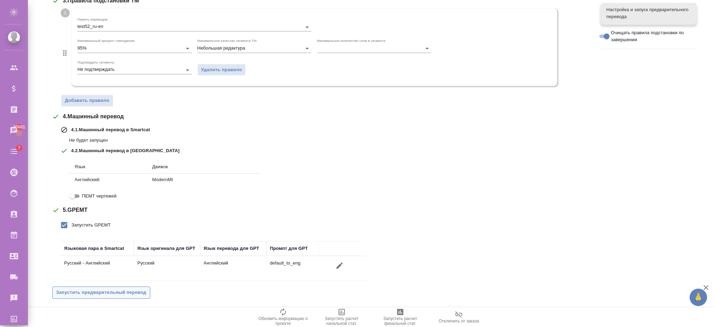
click at [134, 293] on span "Запустить предварительный перевод" at bounding box center [101, 292] width 90 height 8
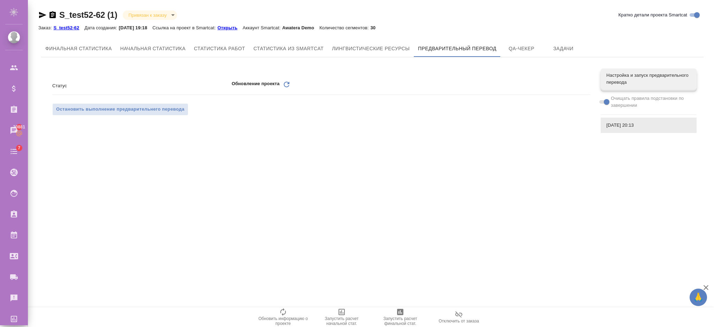
scroll to position [1, 0]
